Goal: Navigation & Orientation: Understand site structure

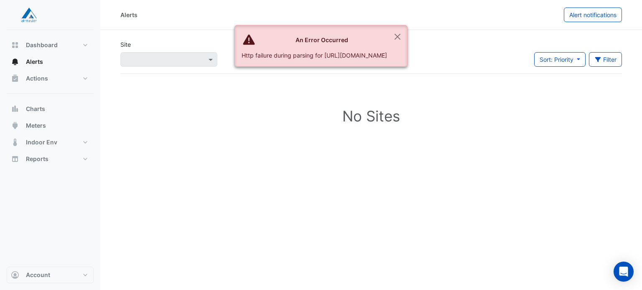
click at [387, 52] on div "Http failure during parsing for [URL][DOMAIN_NAME]" at bounding box center [314, 55] width 145 height 9
click at [387, 43] on div "An Error Occurred" at bounding box center [314, 40] width 145 height 9
click at [243, 43] on icon at bounding box center [249, 40] width 12 height 10
click at [407, 30] on button "Close" at bounding box center [397, 36] width 19 height 23
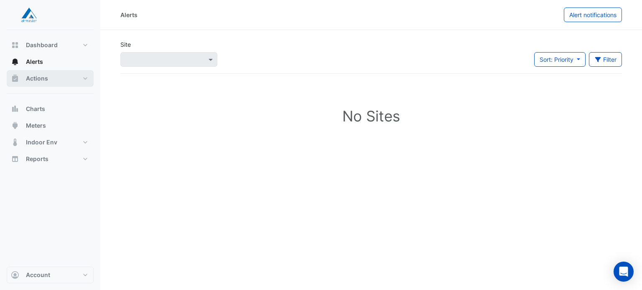
click at [46, 74] on button "Actions" at bounding box center [50, 78] width 87 height 17
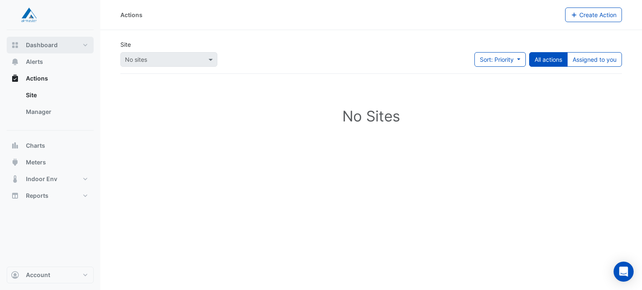
click at [48, 49] on span "Dashboard" at bounding box center [42, 45] width 32 height 8
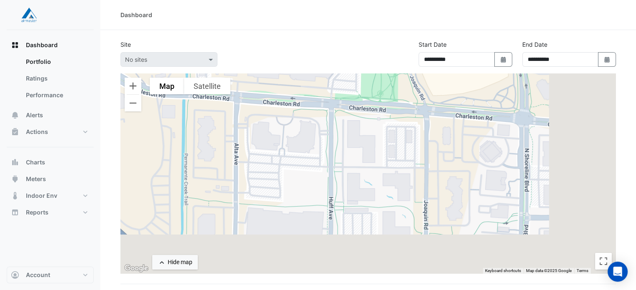
drag, startPoint x: 365, startPoint y: 206, endPoint x: 268, endPoint y: 60, distance: 175.2
click at [268, 60] on app-tabular-dashboard "**********" at bounding box center [367, 203] width 495 height 326
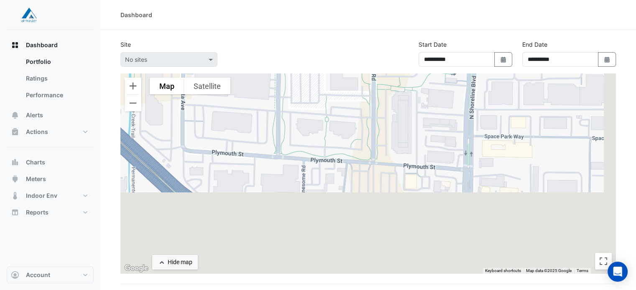
drag, startPoint x: 350, startPoint y: 217, endPoint x: 250, endPoint y: 31, distance: 211.5
click at [250, 31] on section "**********" at bounding box center [367, 198] width 535 height 336
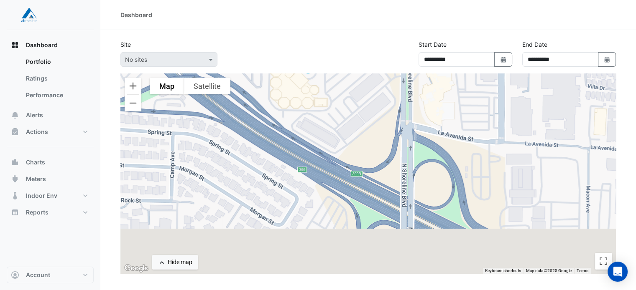
drag, startPoint x: 333, startPoint y: 242, endPoint x: 348, endPoint y: 113, distance: 130.4
click at [348, 113] on div at bounding box center [367, 174] width 495 height 201
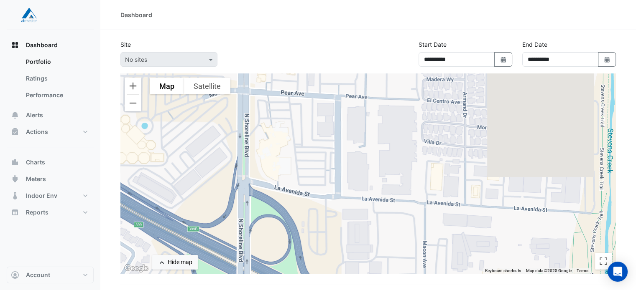
drag, startPoint x: 436, startPoint y: 217, endPoint x: 278, endPoint y: 299, distance: 177.8
click at [278, 290] on html "**********" at bounding box center [318, 183] width 636 height 366
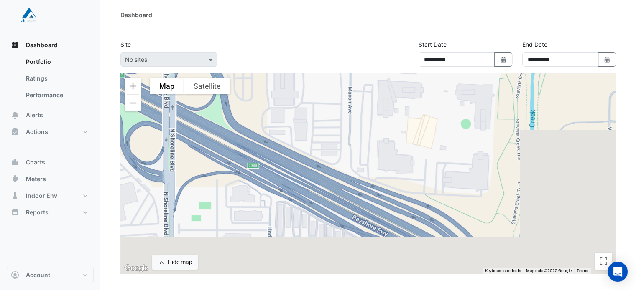
drag, startPoint x: 388, startPoint y: 210, endPoint x: 244, endPoint y: 2, distance: 252.6
click at [244, 2] on div "**********" at bounding box center [367, 183] width 535 height 366
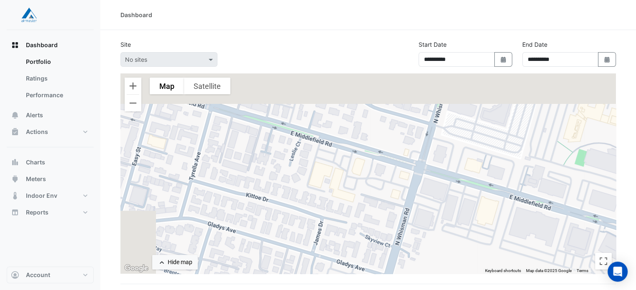
scroll to position [75, 0]
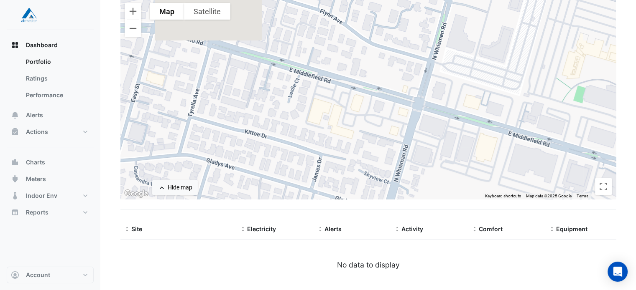
drag, startPoint x: 321, startPoint y: 111, endPoint x: 361, endPoint y: 132, distance: 45.2
click at [347, 156] on div at bounding box center [367, 99] width 495 height 201
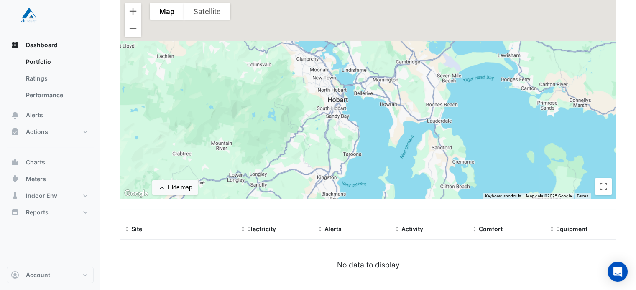
drag, startPoint x: 427, startPoint y: 69, endPoint x: 331, endPoint y: 138, distance: 118.2
click at [331, 138] on div at bounding box center [367, 99] width 495 height 201
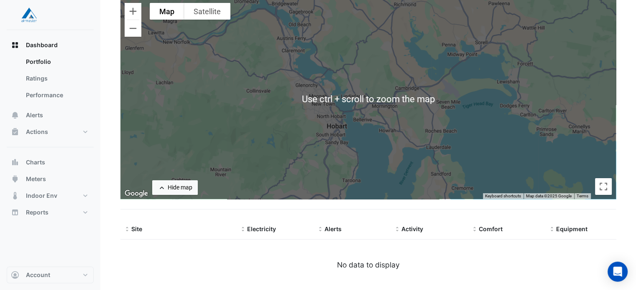
scroll to position [33, 0]
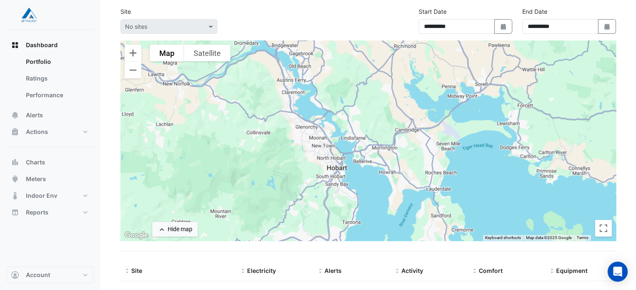
click at [337, 187] on div at bounding box center [367, 141] width 495 height 201
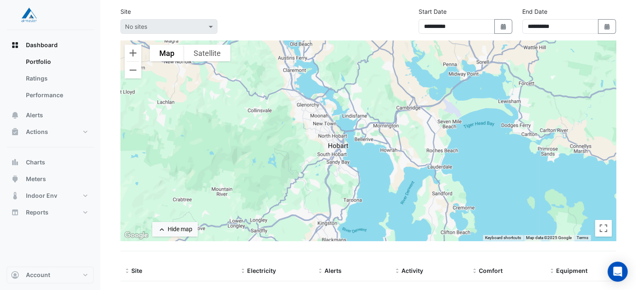
drag, startPoint x: 336, startPoint y: 177, endPoint x: 337, endPoint y: 157, distance: 20.1
click at [337, 157] on div at bounding box center [367, 141] width 495 height 201
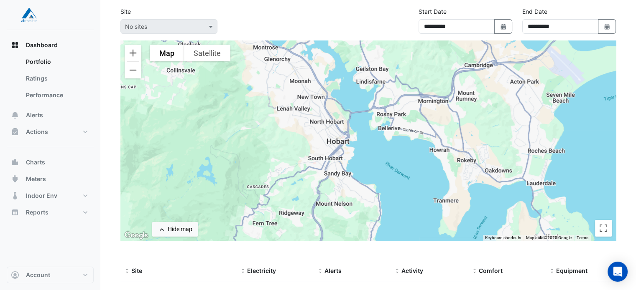
click at [47, 142] on div "Actions Site Manager" at bounding box center [50, 136] width 87 height 24
click at [50, 127] on button "Actions" at bounding box center [50, 132] width 87 height 17
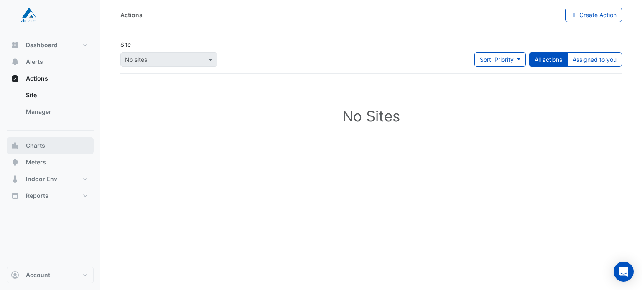
click at [50, 146] on button "Charts" at bounding box center [50, 146] width 87 height 17
